Goal: Task Accomplishment & Management: Complete application form

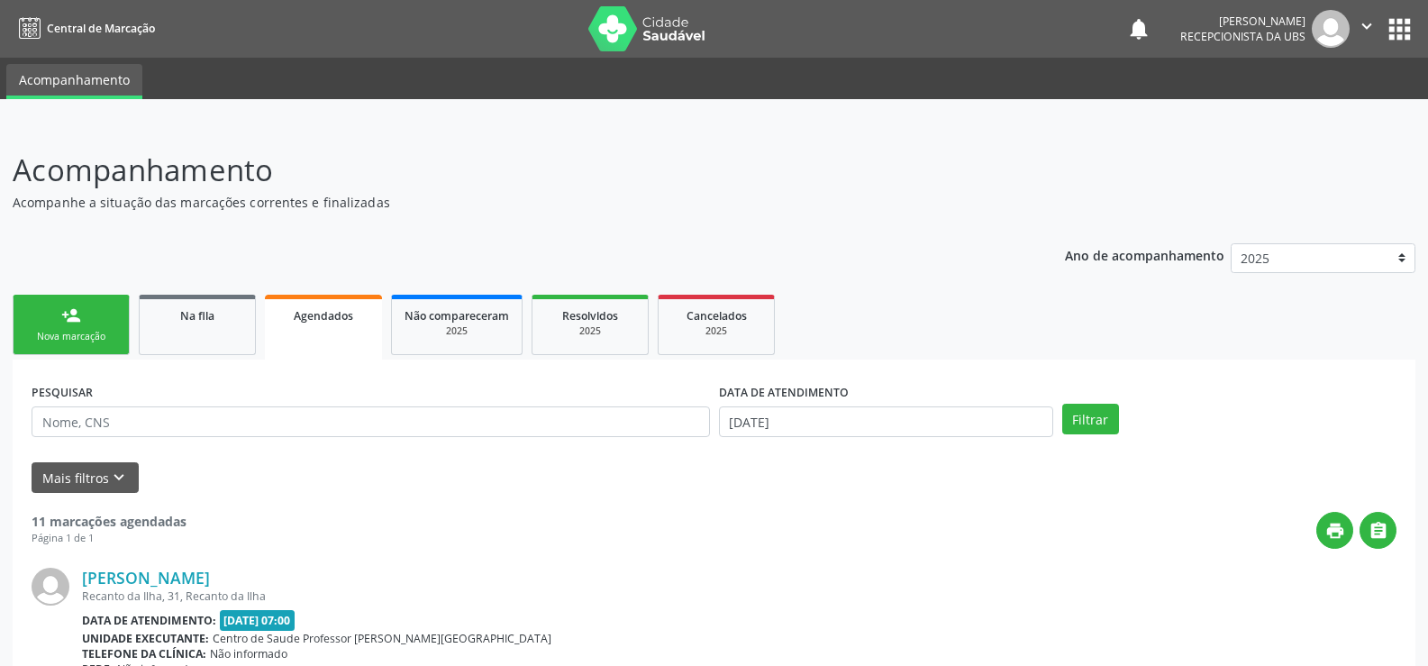
click at [57, 313] on link "person_add Nova marcação" at bounding box center [71, 325] width 117 height 60
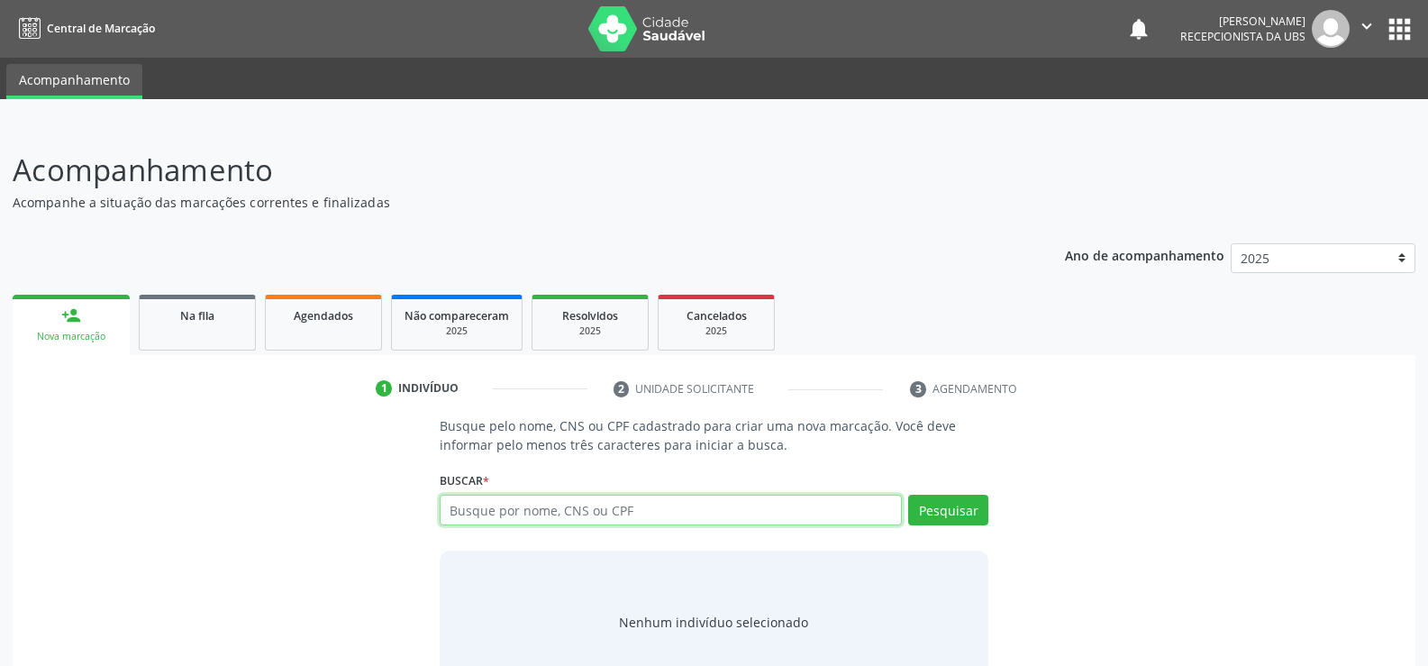
click at [504, 513] on input "text" at bounding box center [671, 510] width 462 height 31
type input "85802352434"
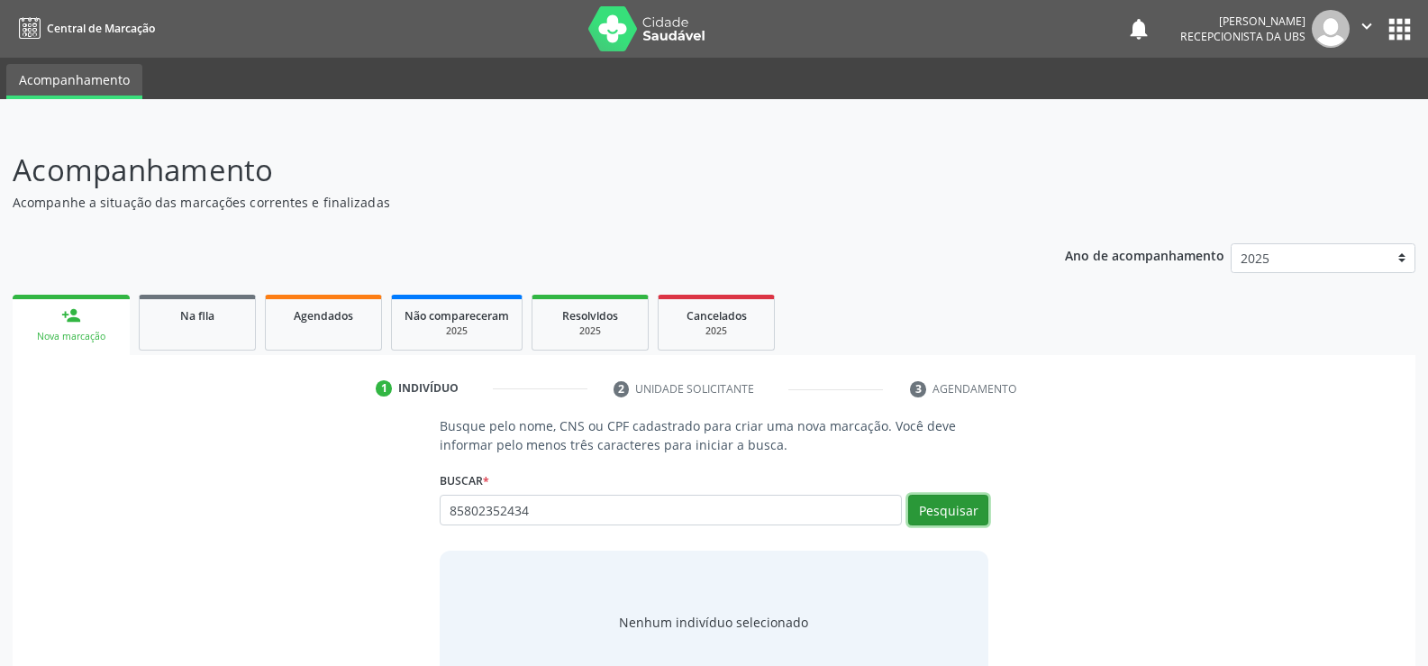
click at [949, 513] on button "Pesquisar" at bounding box center [948, 510] width 80 height 31
type input "85802352434"
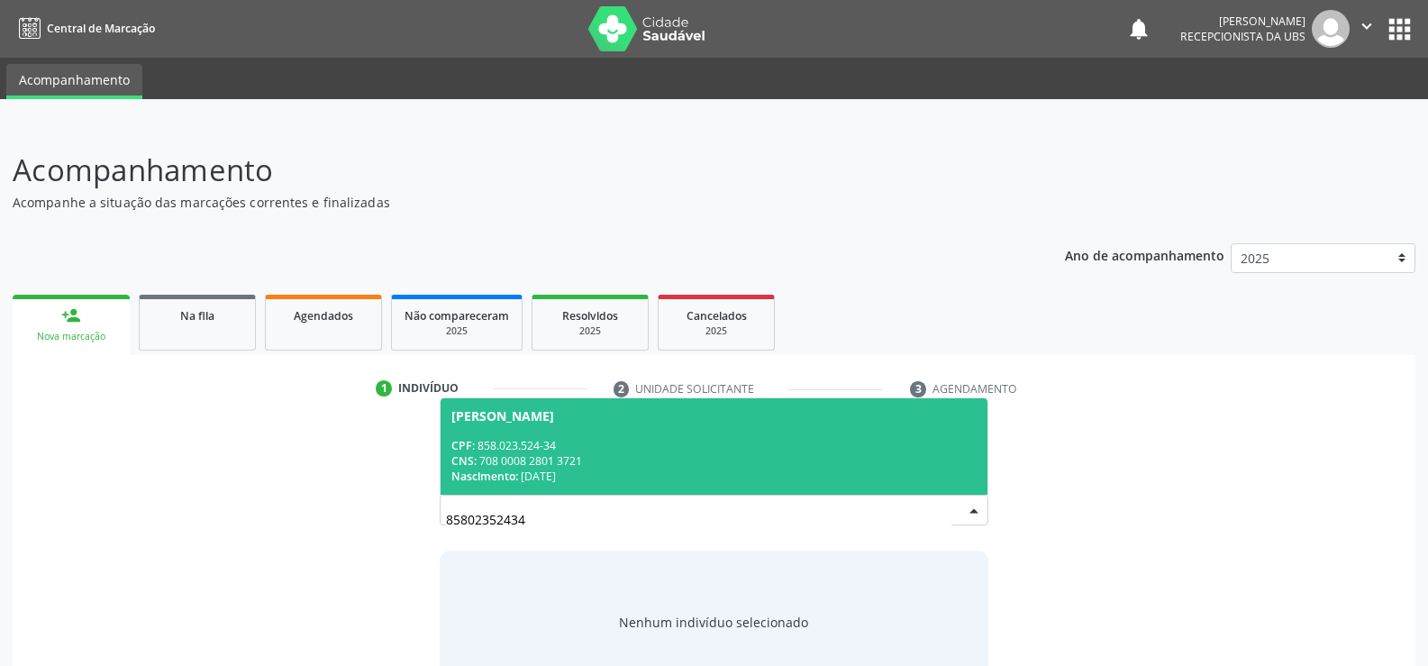
click at [479, 467] on div "CNS: 708 0008 2801 3721" at bounding box center [713, 460] width 525 height 15
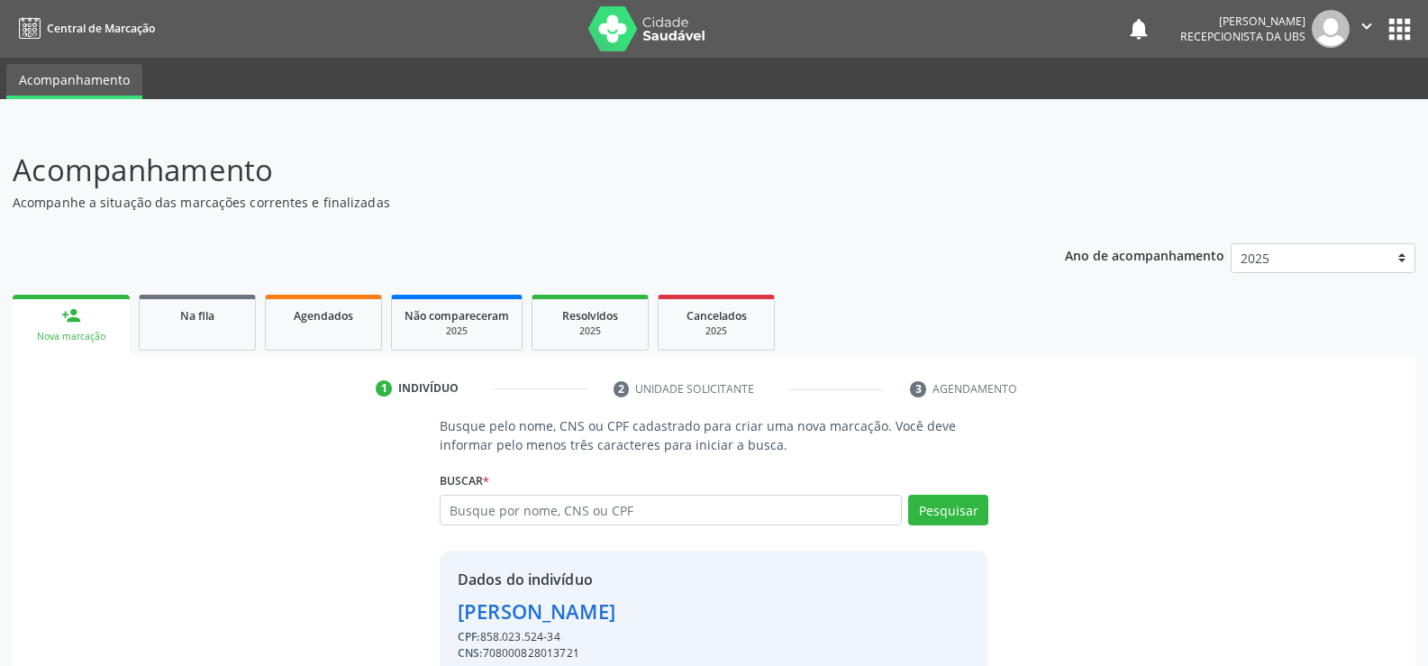
scroll to position [82, 0]
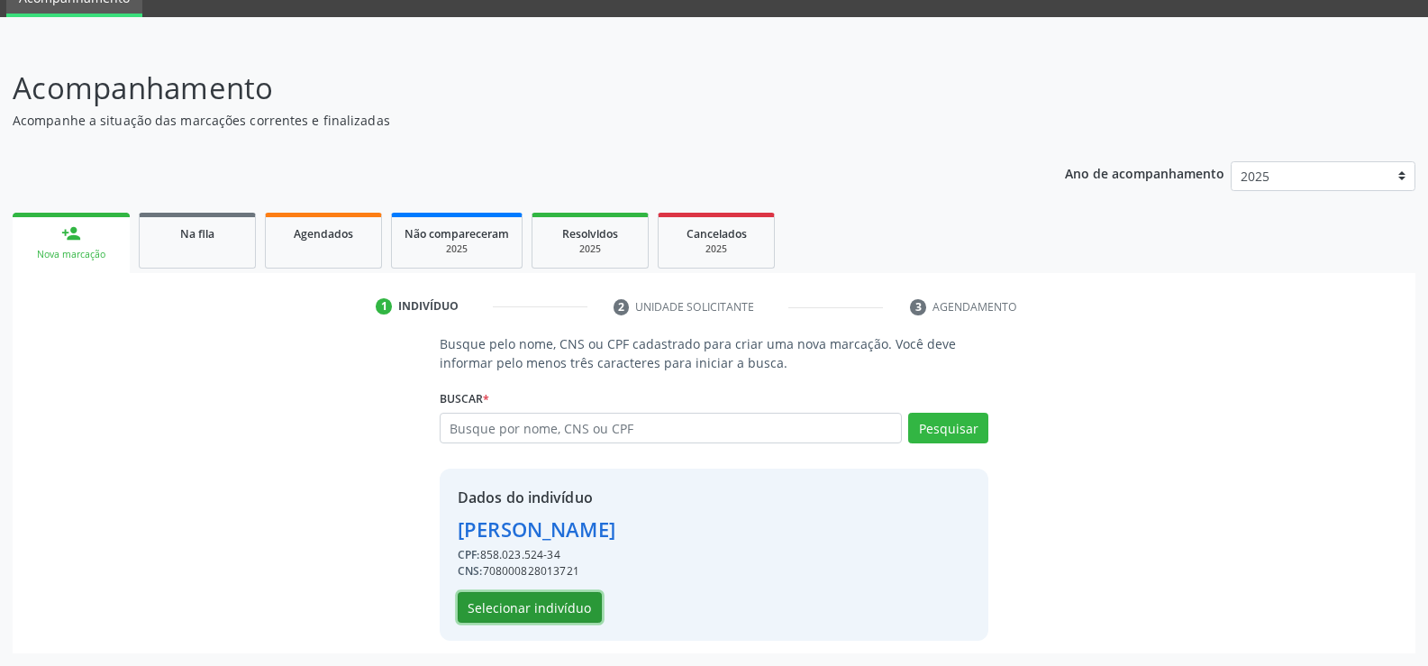
click at [566, 594] on button "Selecionar indivíduo" at bounding box center [530, 607] width 144 height 31
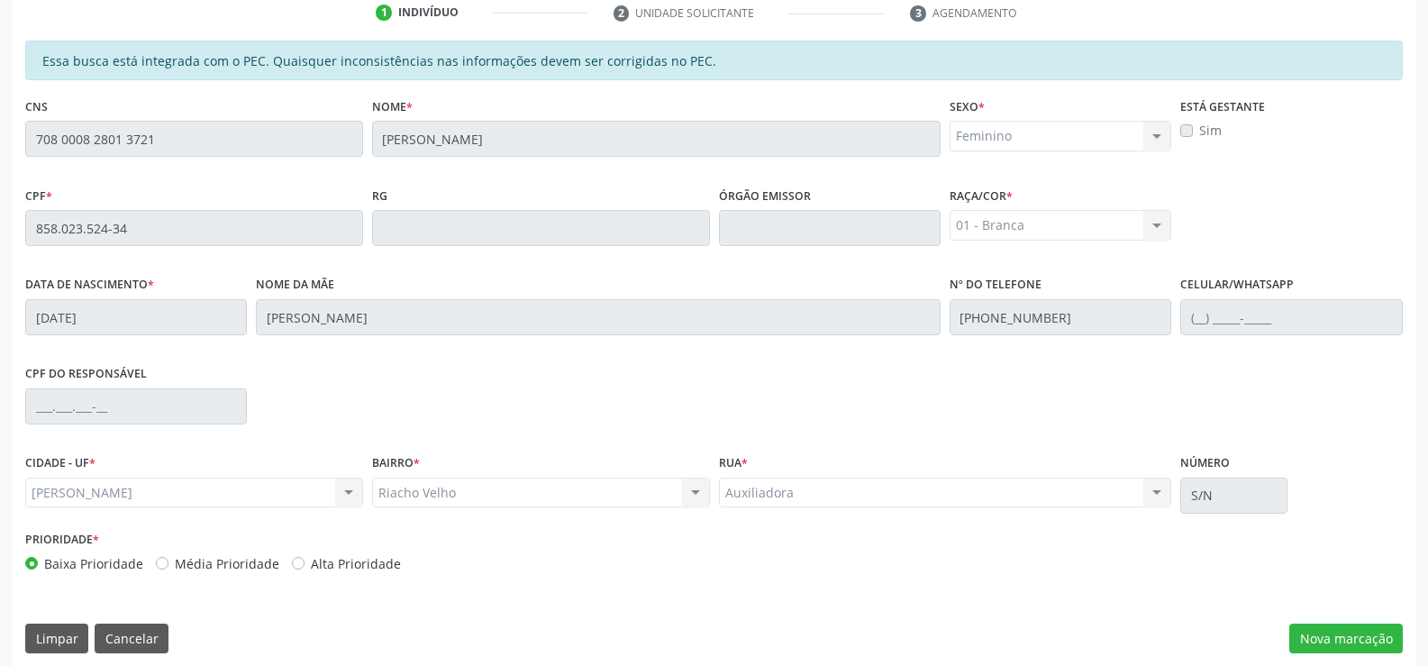
scroll to position [388, 0]
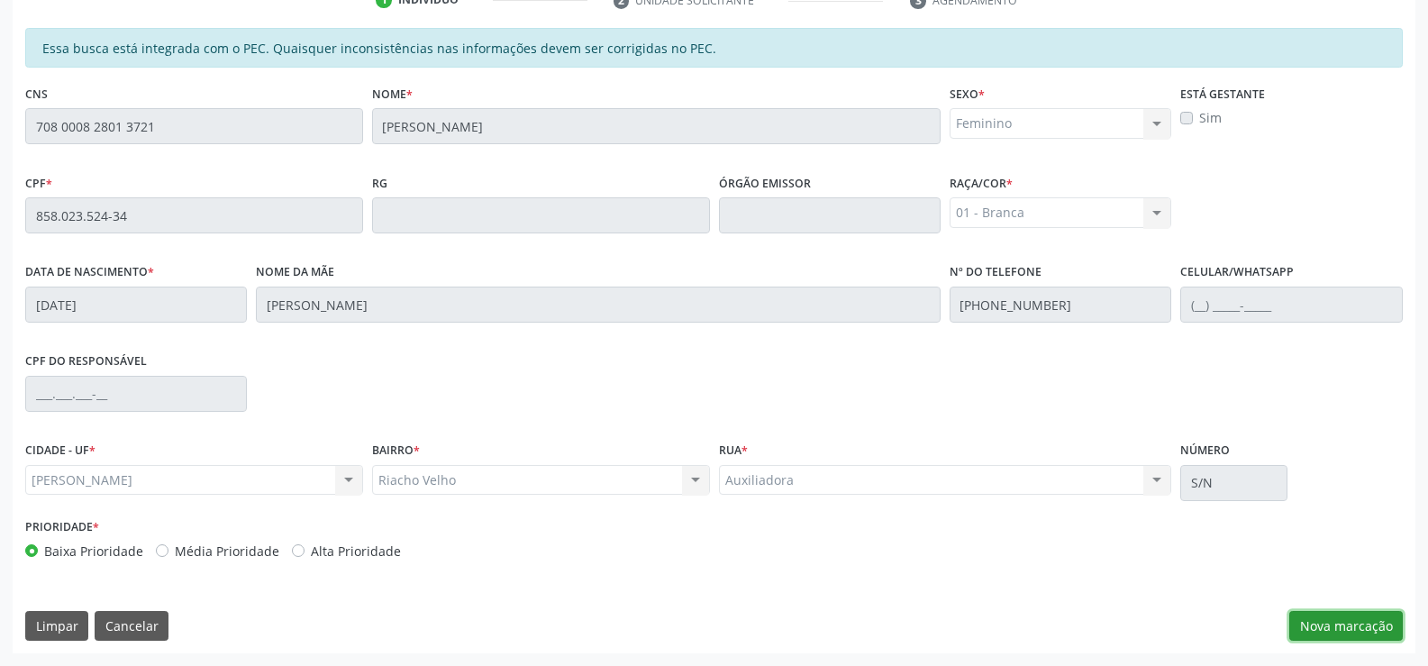
click at [1331, 622] on button "Nova marcação" at bounding box center [1346, 626] width 114 height 31
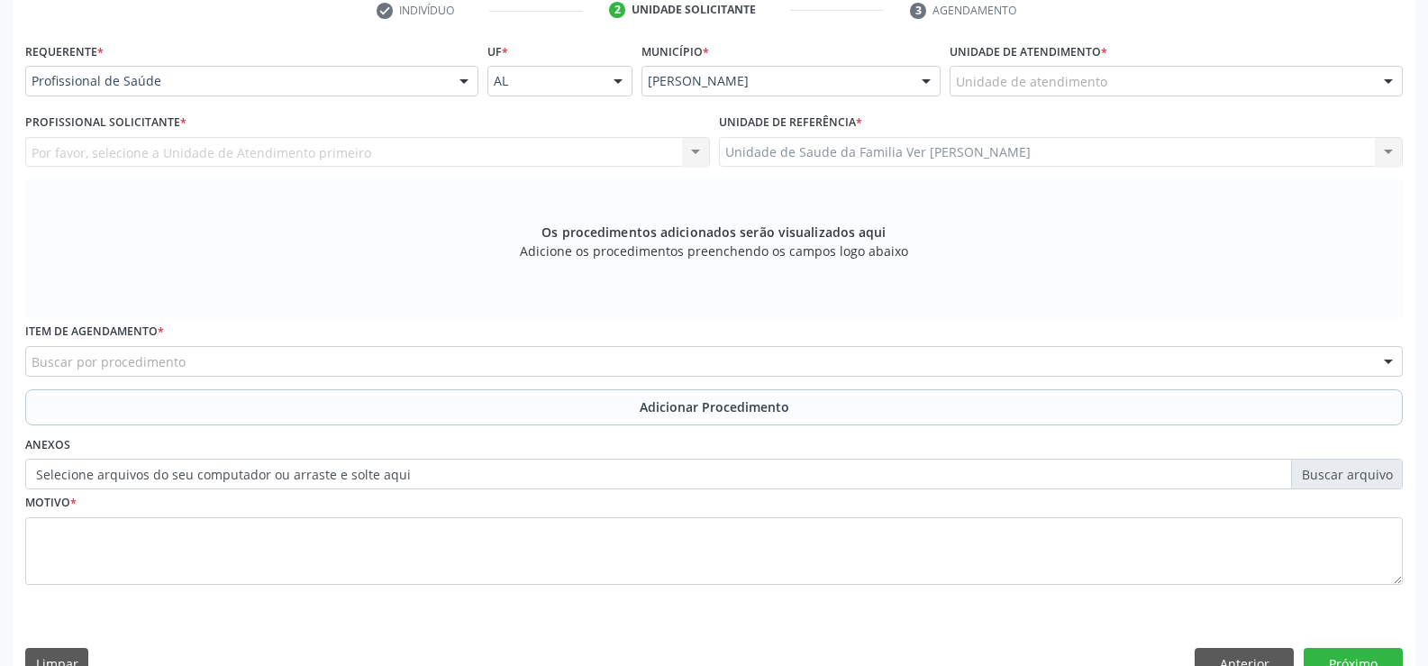
scroll to position [389, 0]
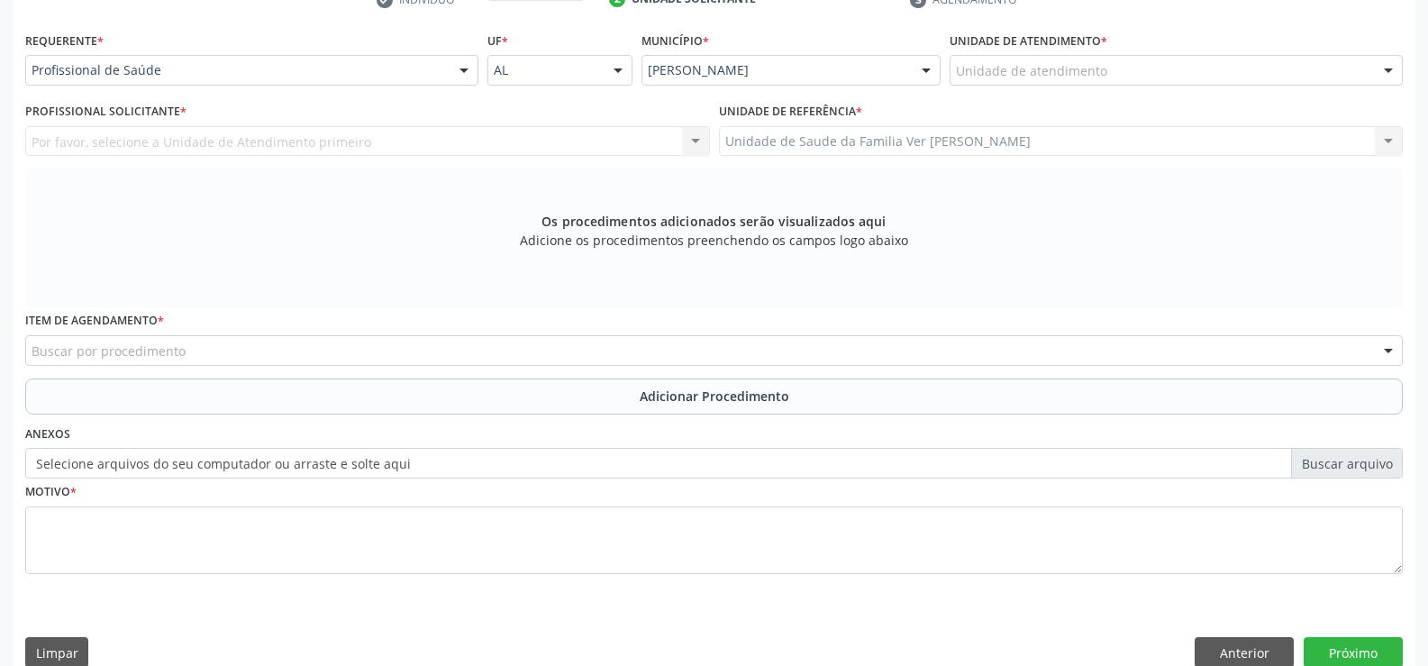
click at [1388, 73] on div at bounding box center [1388, 71] width 27 height 31
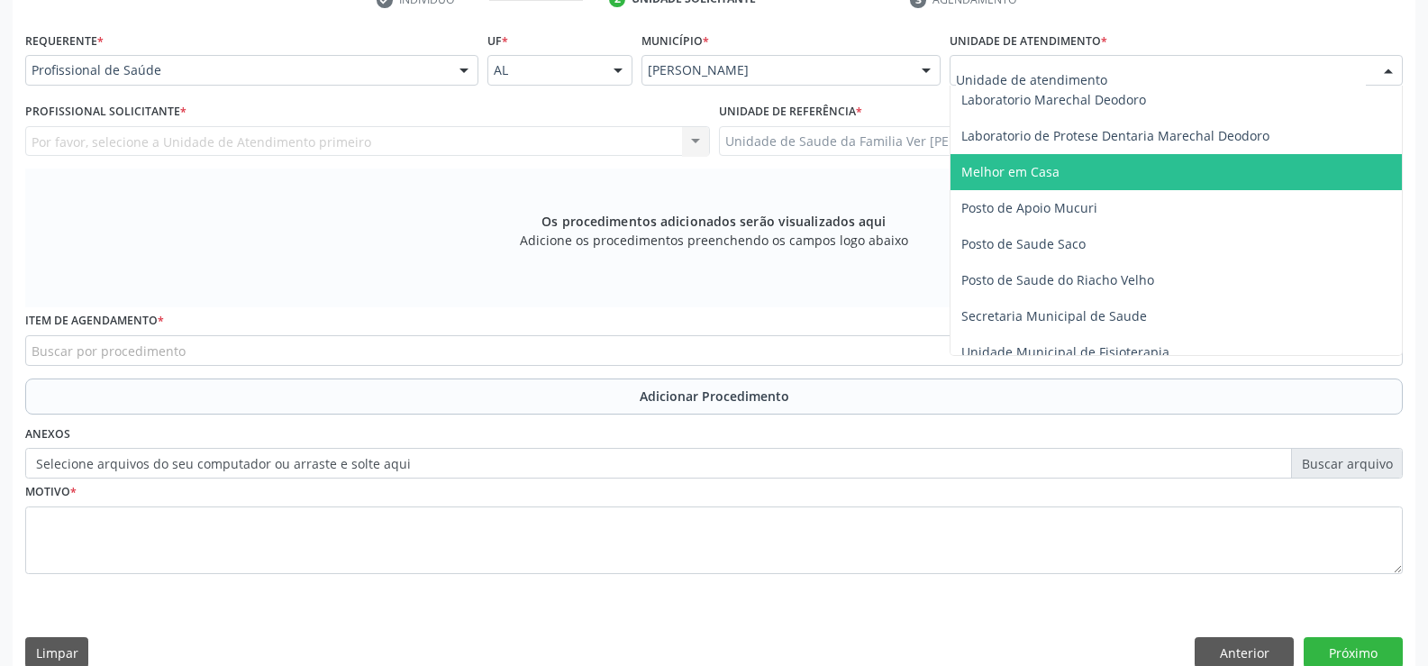
scroll to position [721, 0]
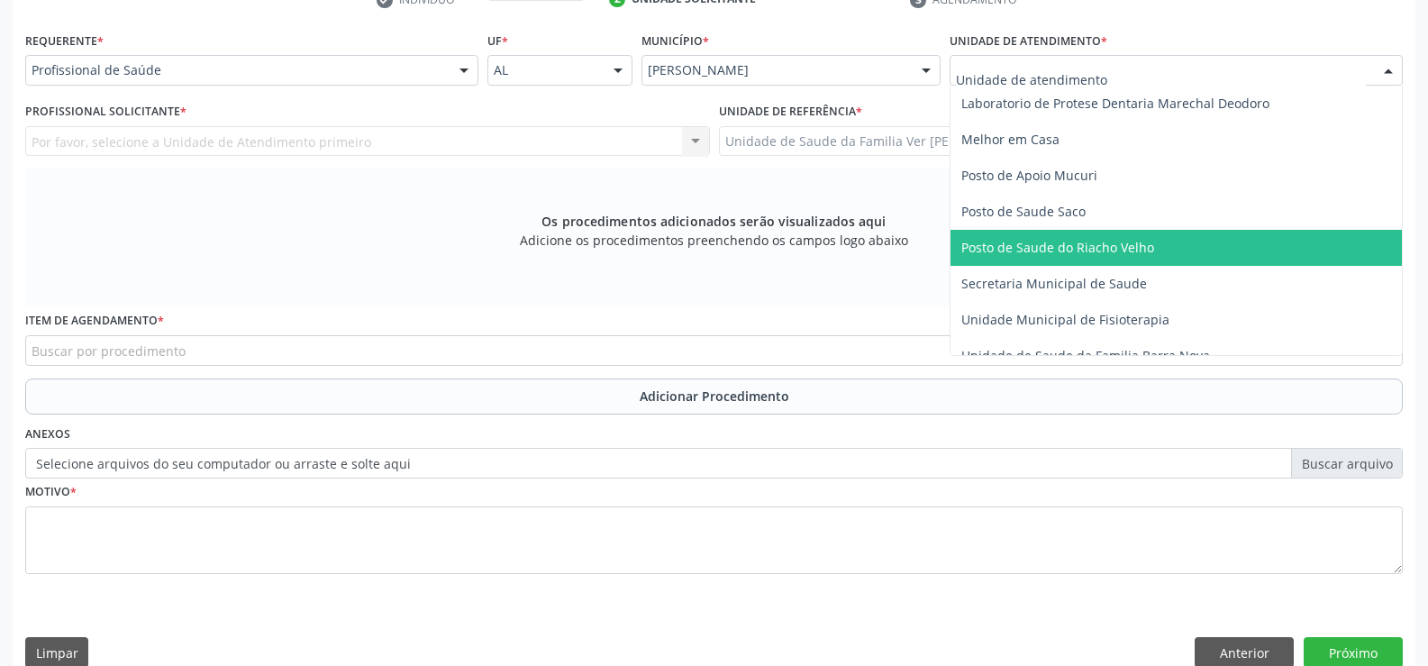
click at [1067, 241] on span "Posto de Saude do Riacho Velho" at bounding box center [1057, 247] width 193 height 17
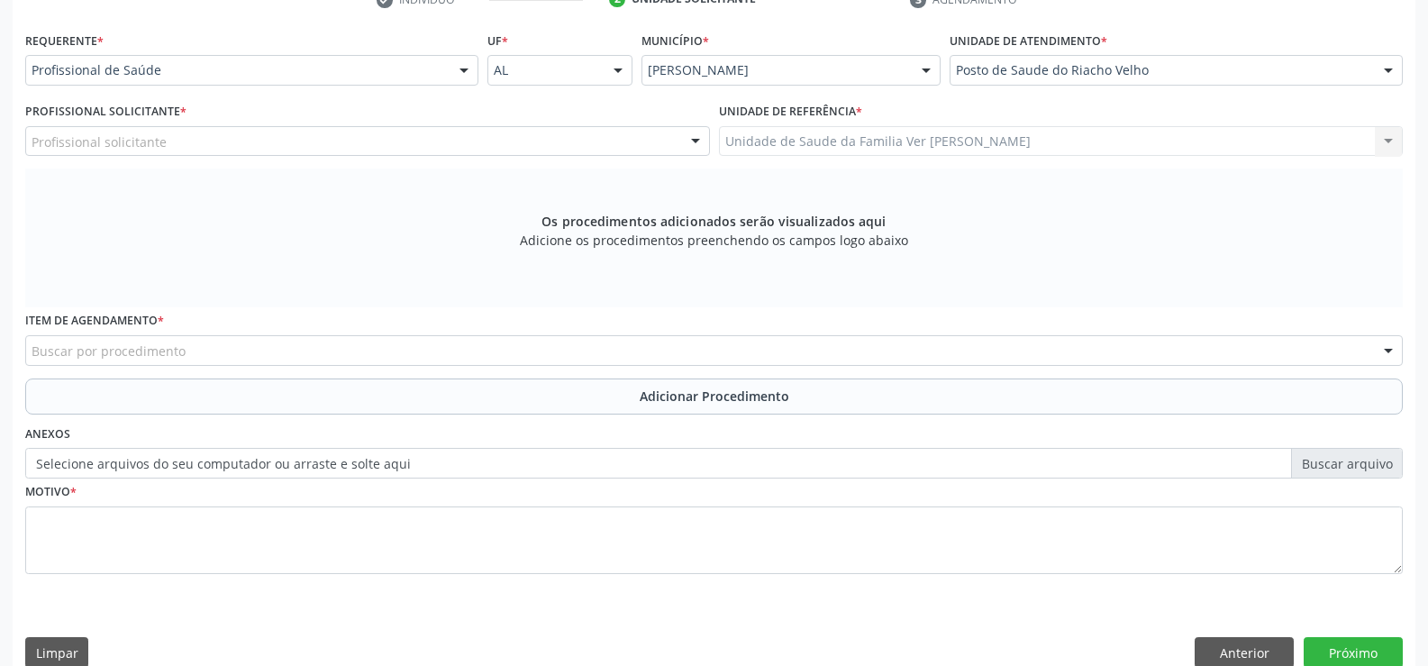
click at [462, 75] on div at bounding box center [464, 71] width 27 height 31
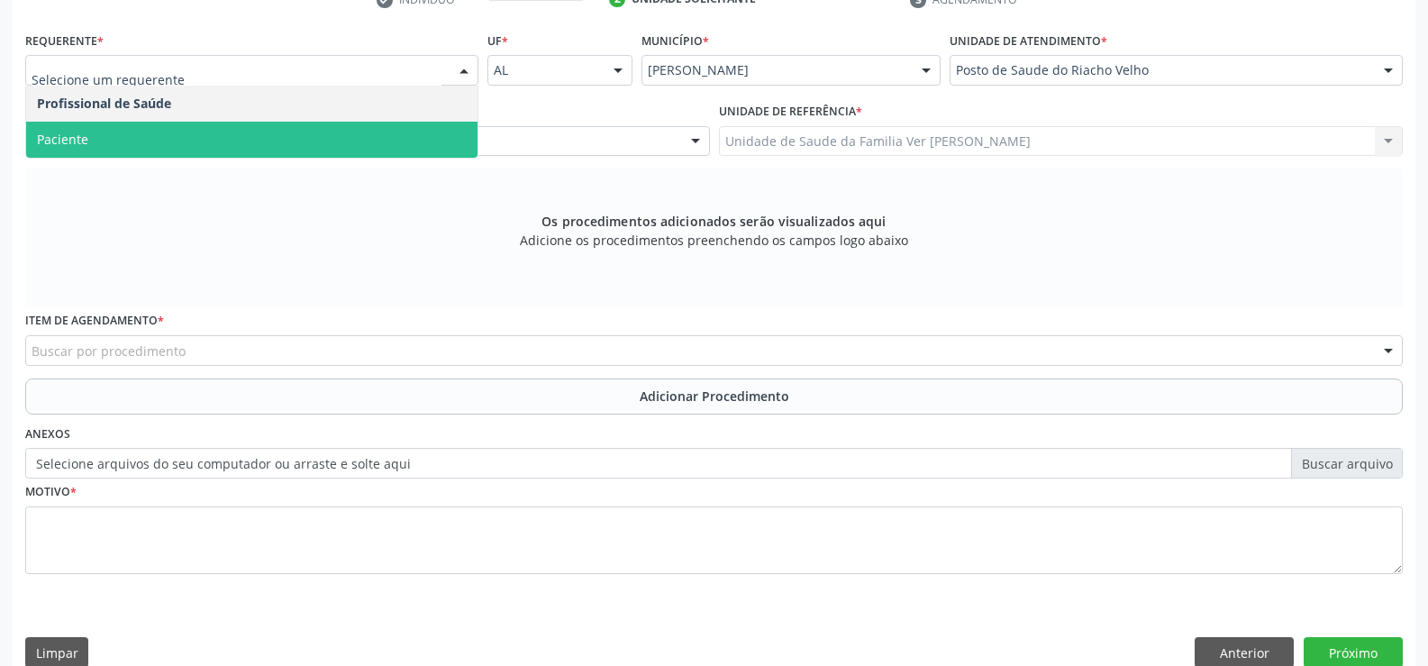
click at [351, 132] on span "Paciente" at bounding box center [251, 140] width 451 height 36
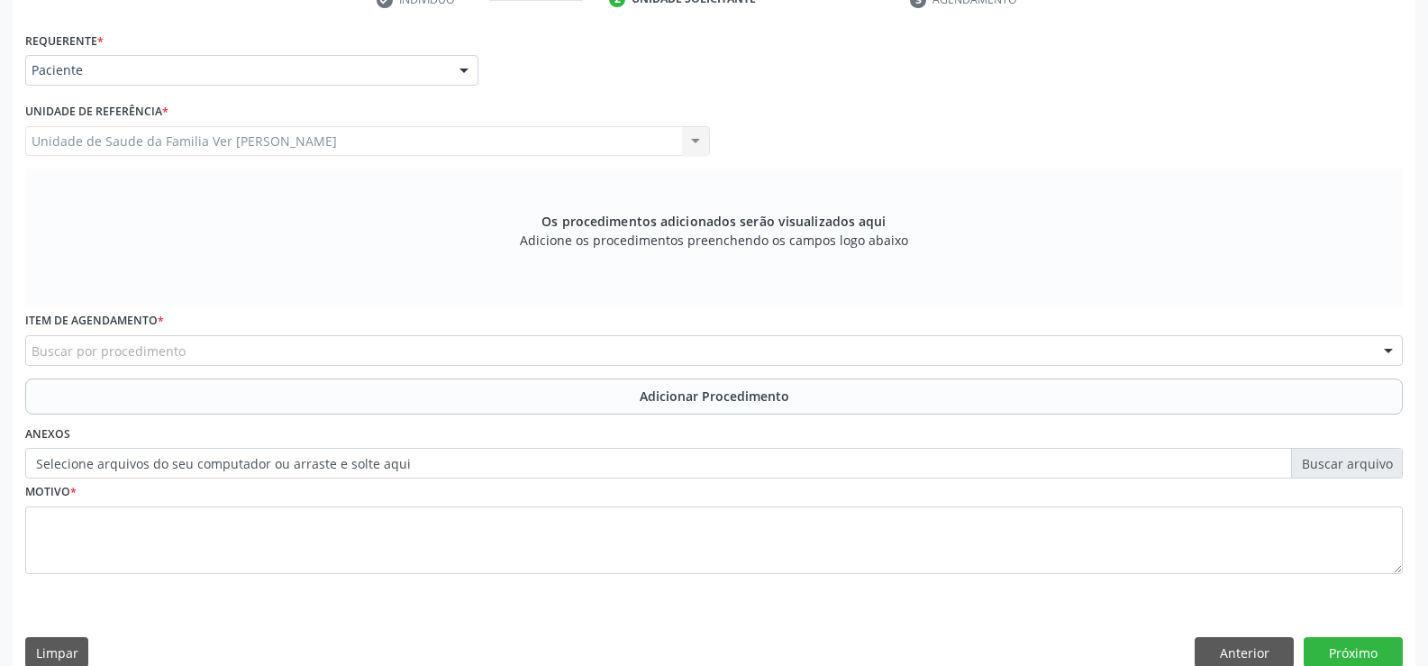
scroll to position [416, 0]
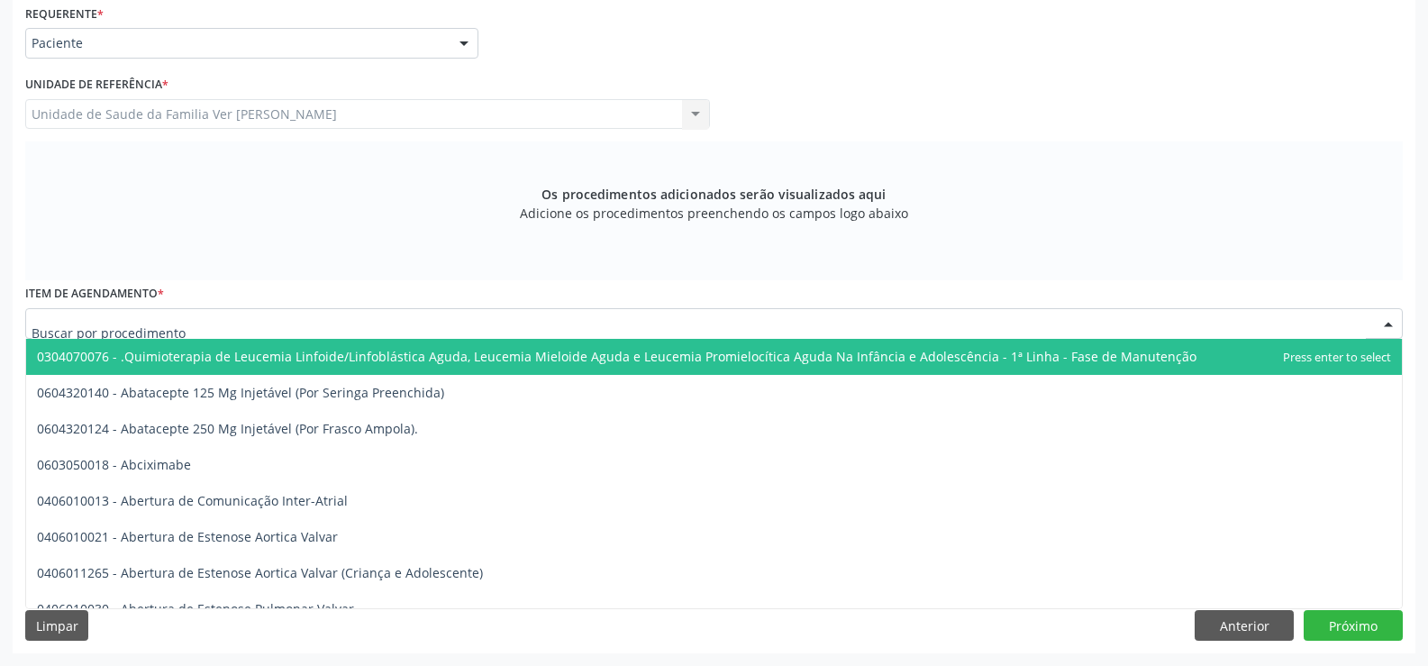
click at [1389, 319] on div at bounding box center [1388, 324] width 27 height 31
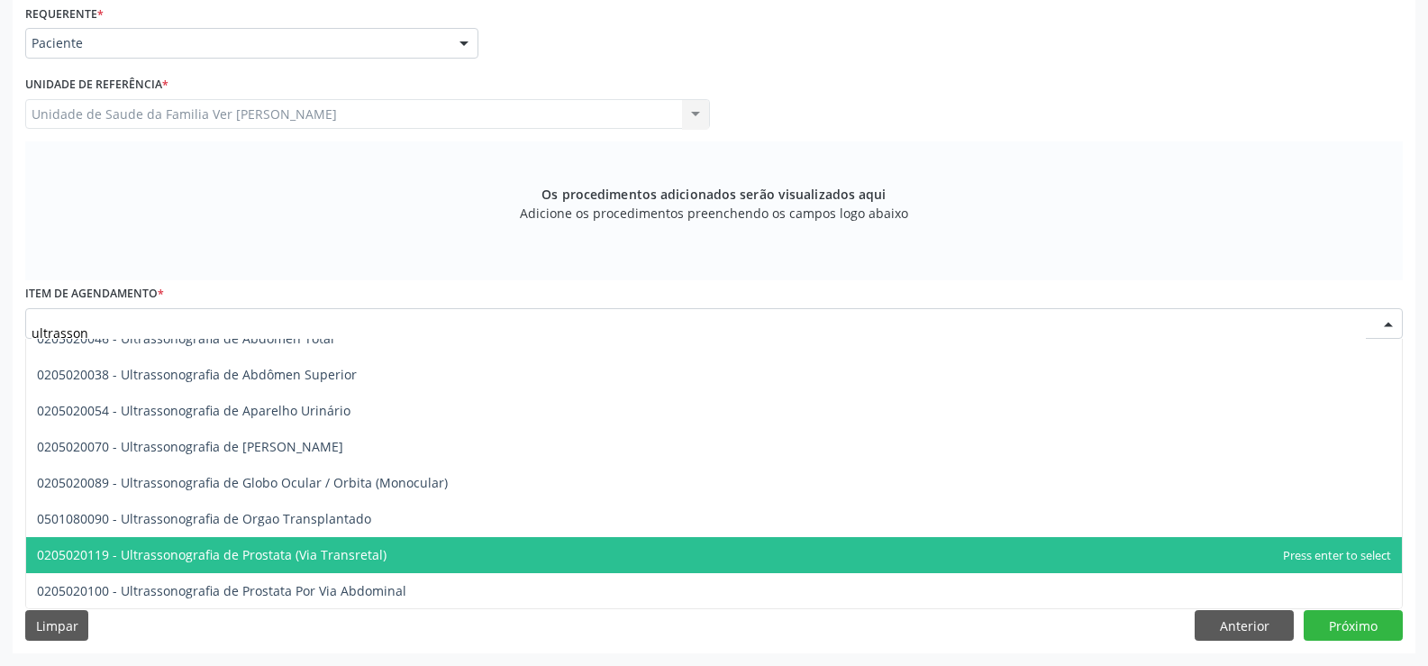
scroll to position [524, 0]
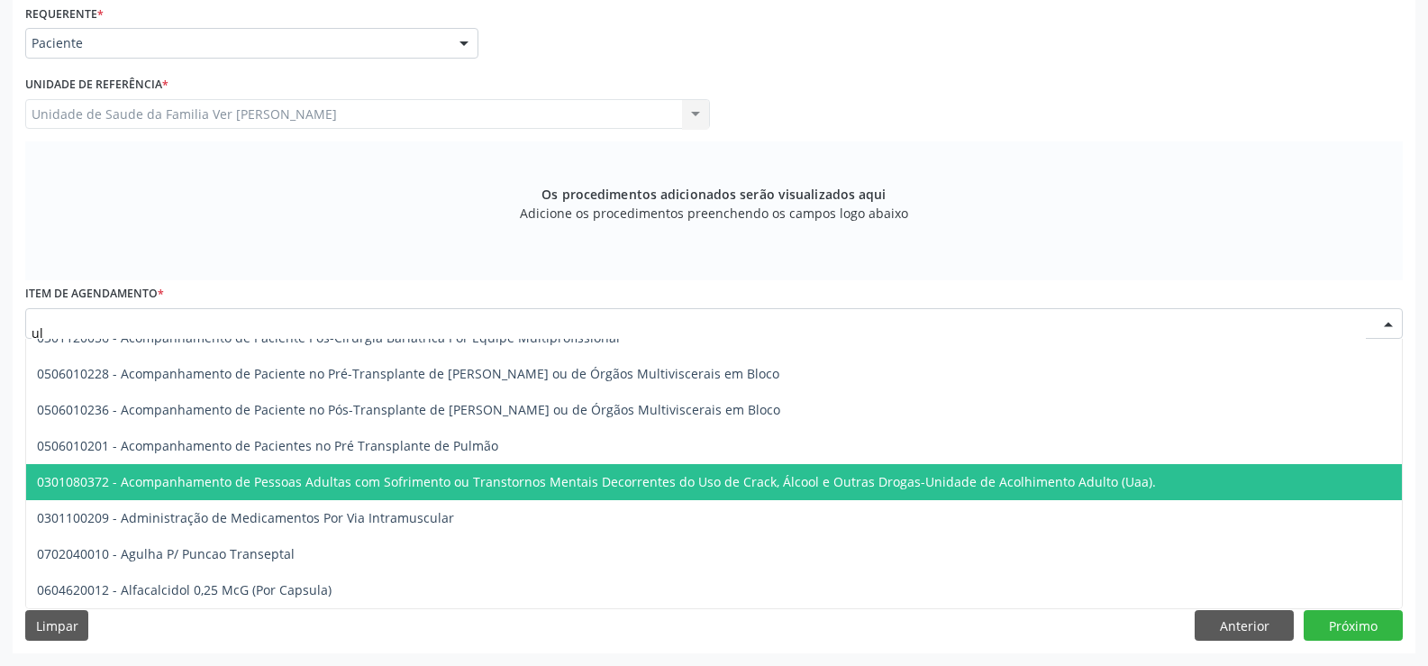
type input "u"
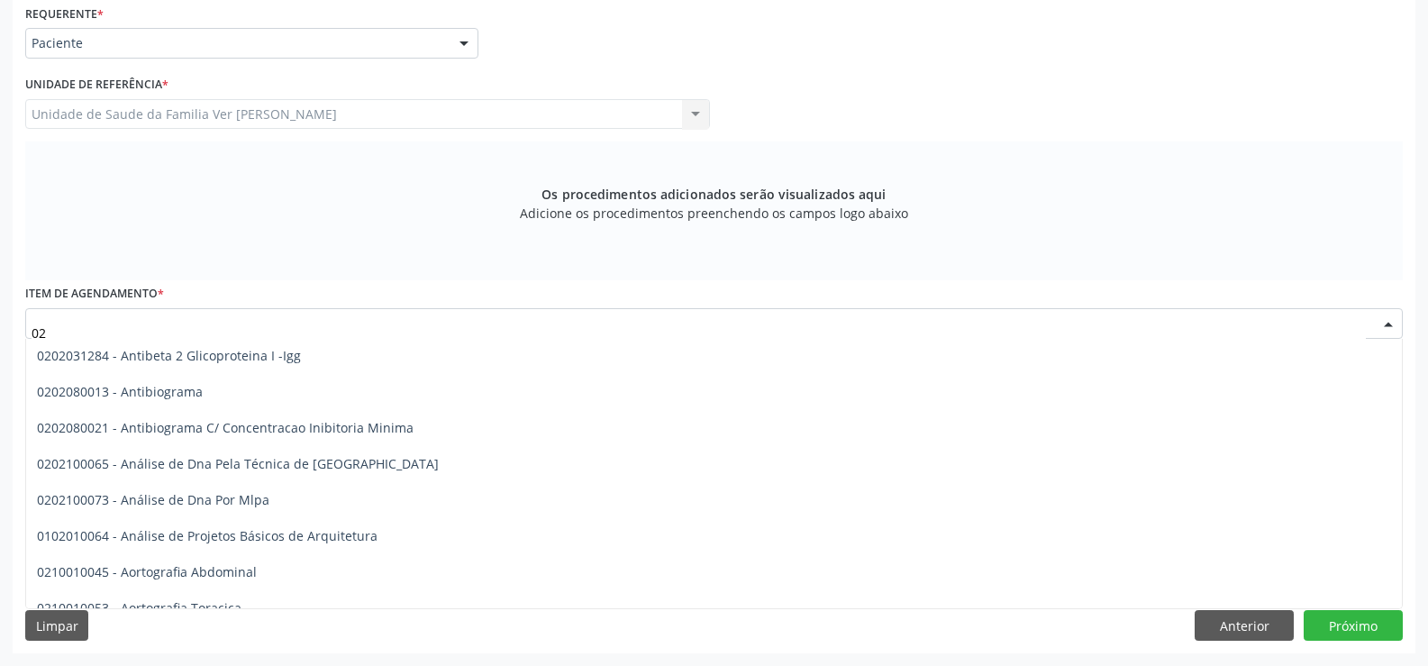
scroll to position [2669, 0]
type input "0"
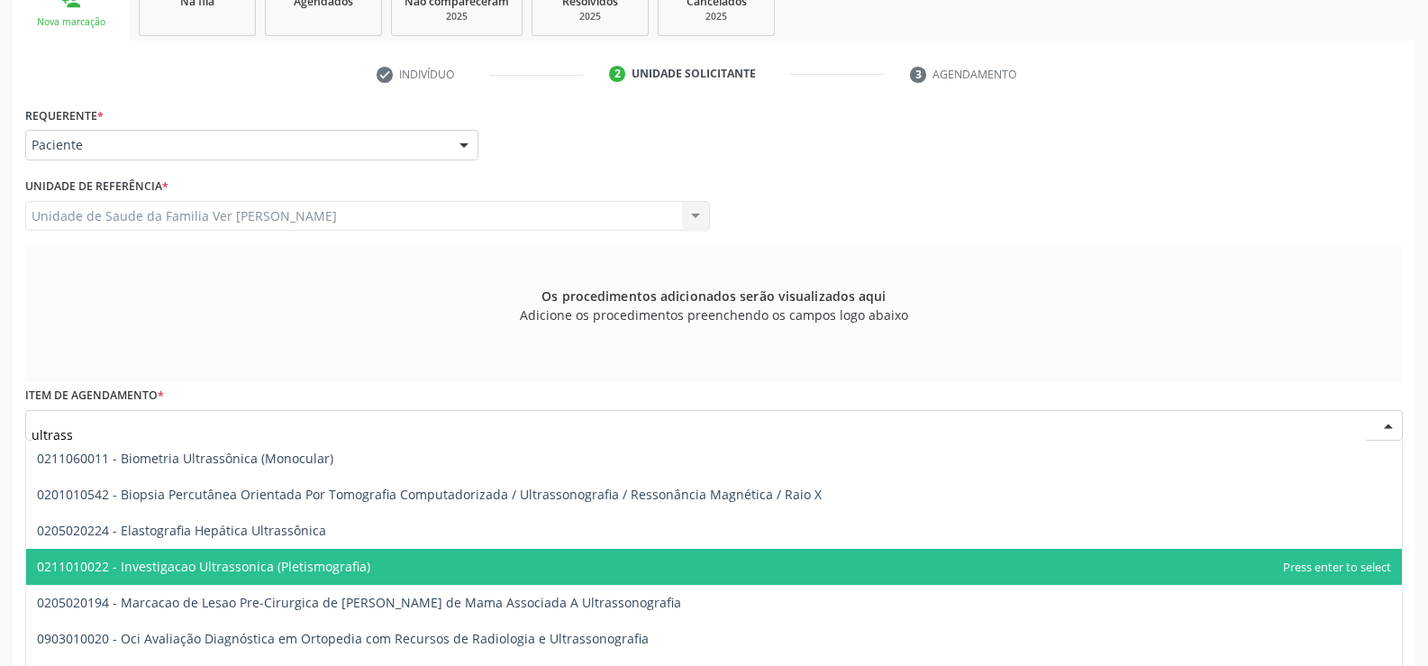
scroll to position [326, 0]
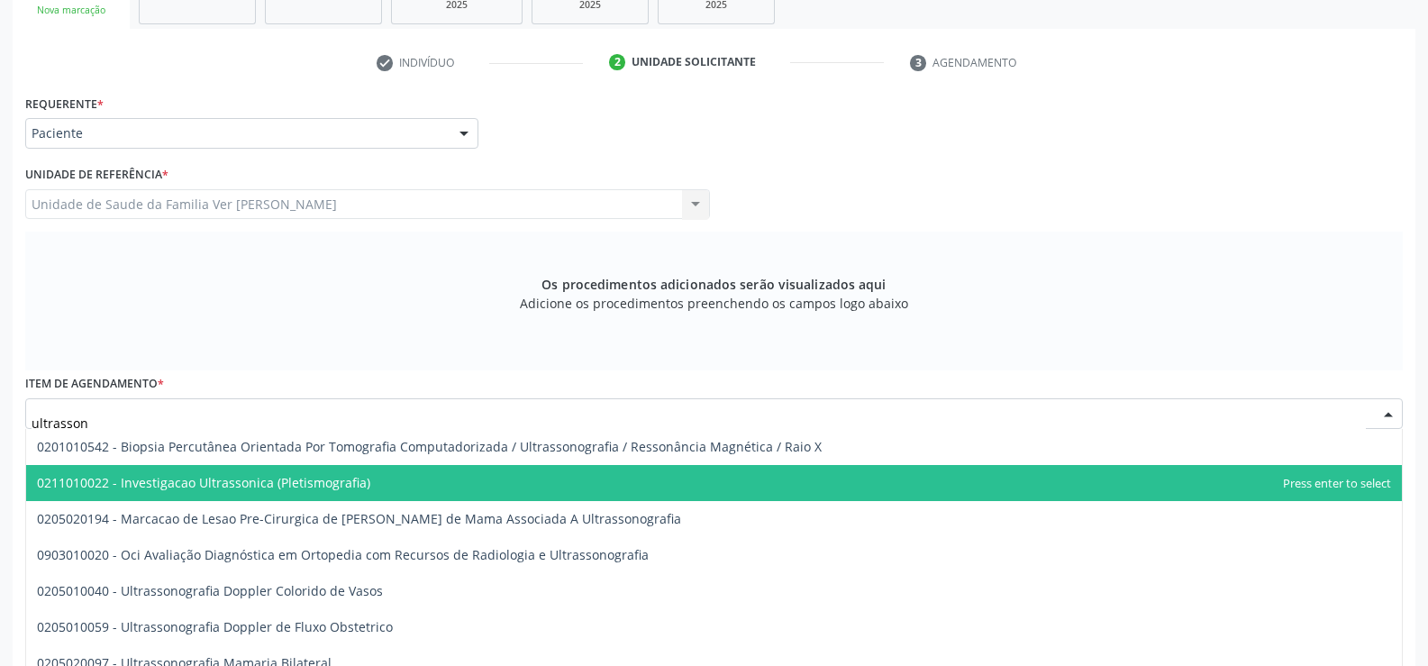
type input "ultrasson"
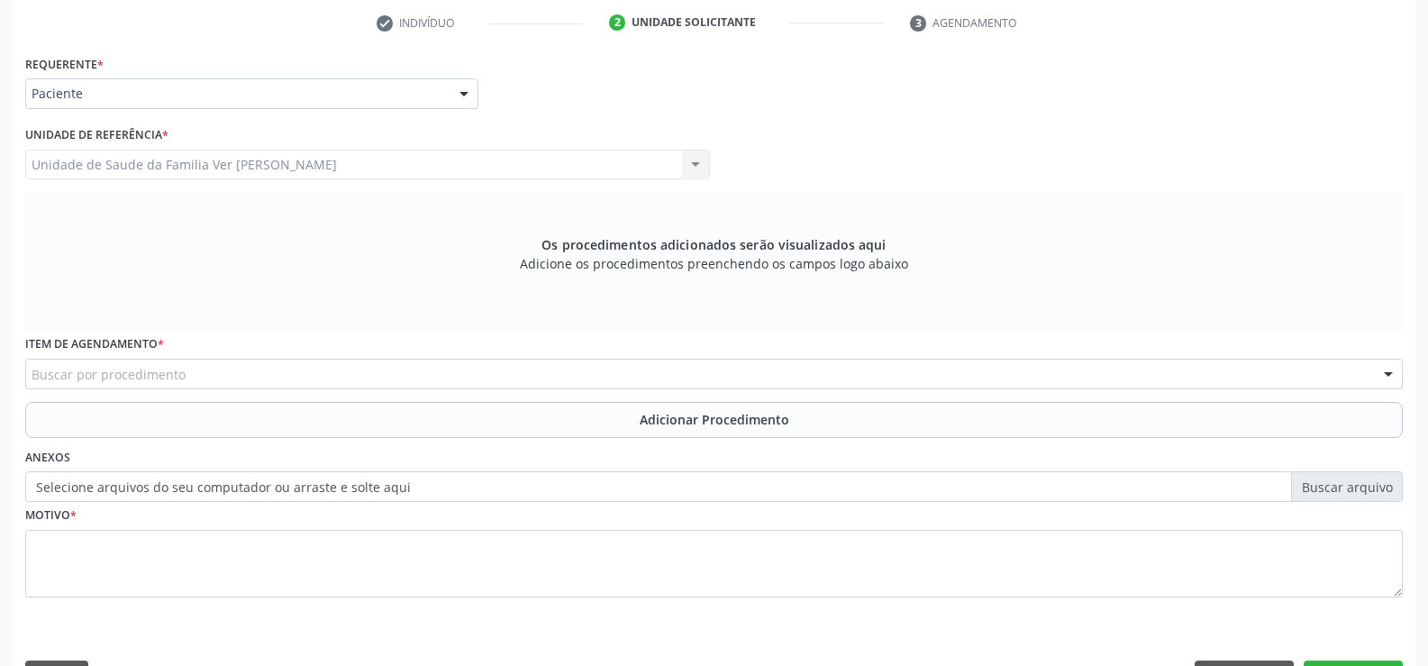
scroll to position [416, 0]
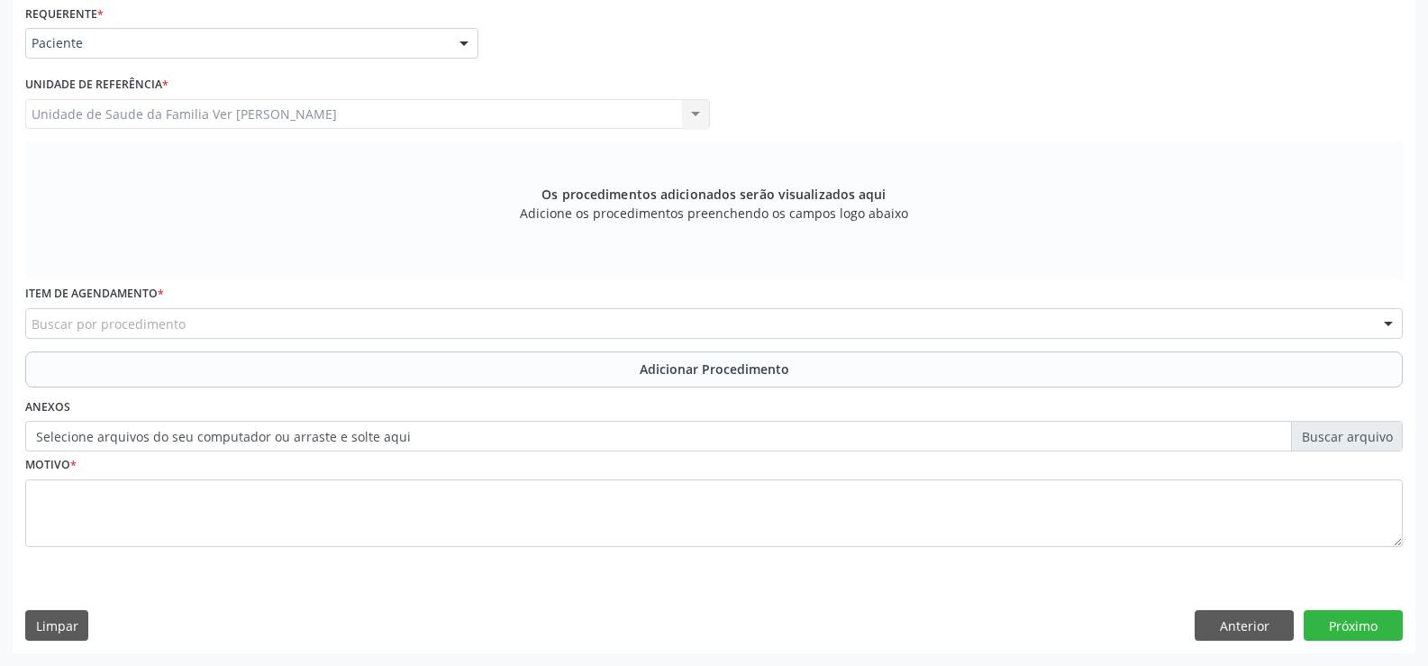
drag, startPoint x: 84, startPoint y: 314, endPoint x: 82, endPoint y: 325, distance: 11.0
